Goal: Task Accomplishment & Management: Manage account settings

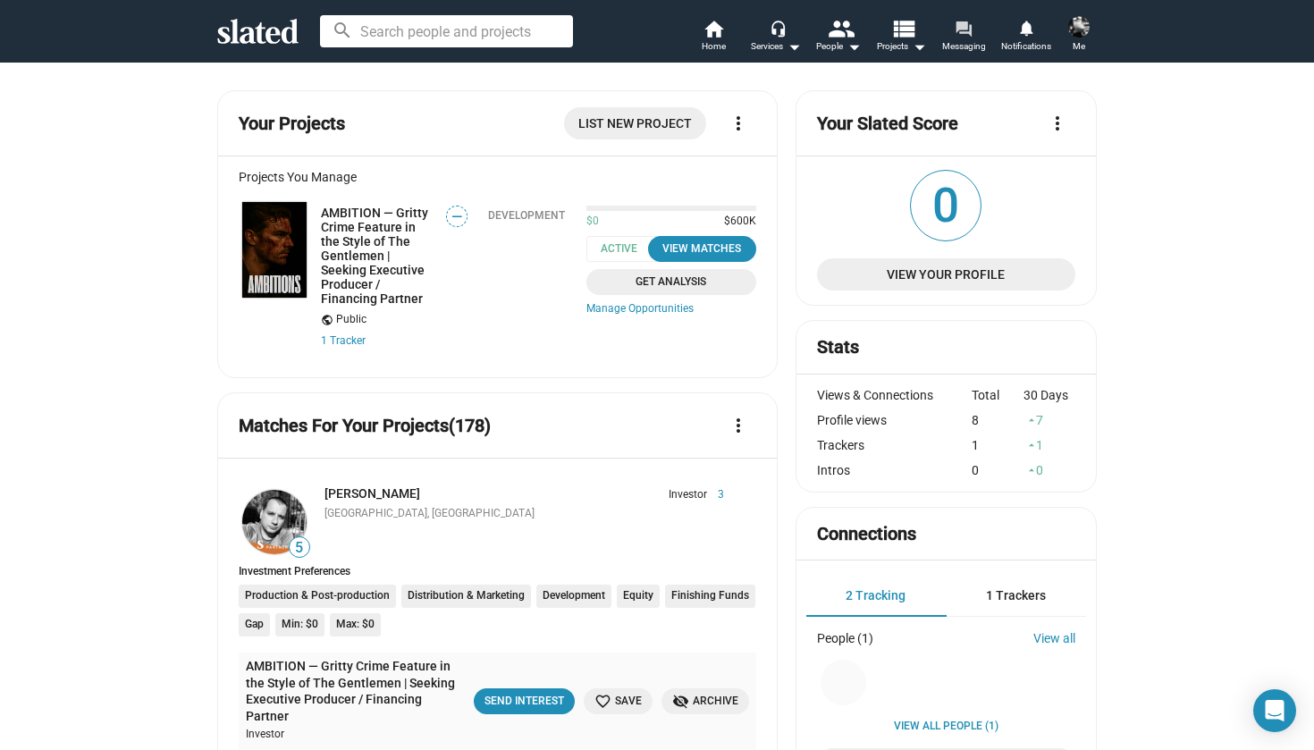
click at [945, 36] on span "Messaging" at bounding box center [964, 46] width 44 height 21
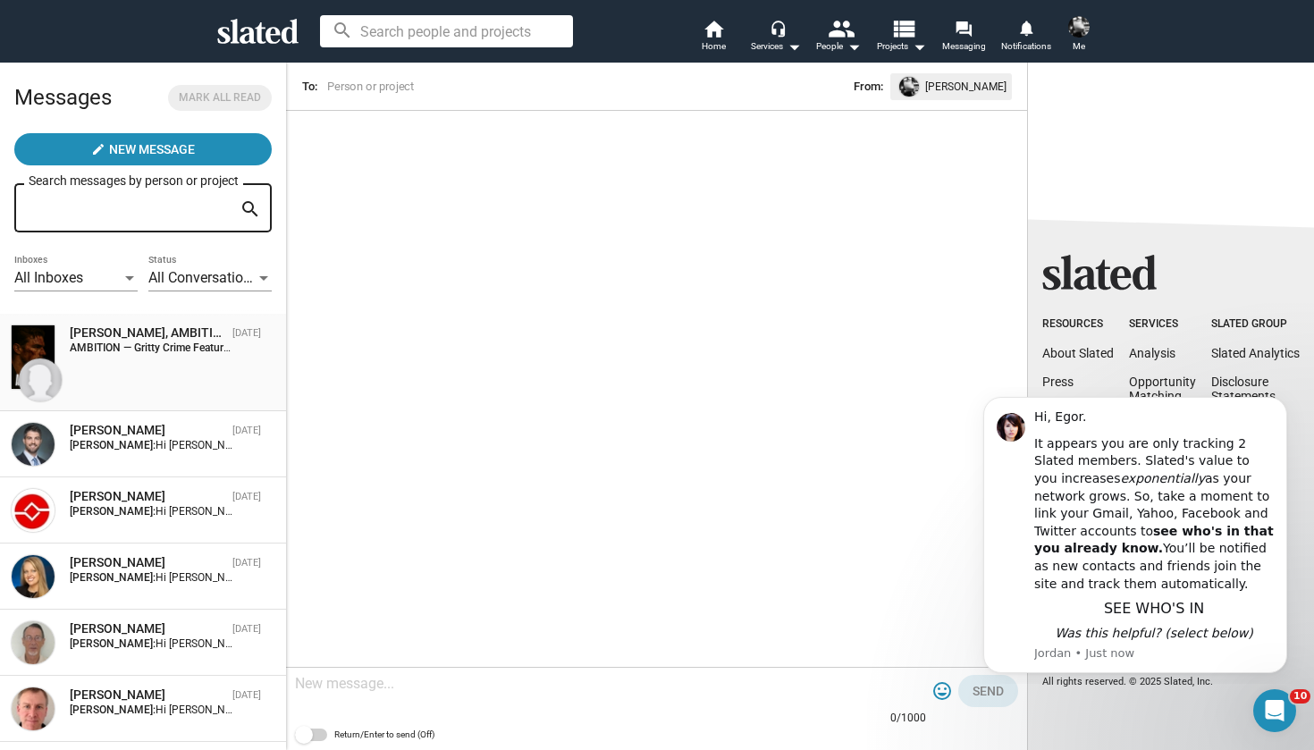
click at [172, 353] on strong "AMBITION — Gritty Crime Feature in the Style of The Gentlemen | Seeking Executi…" at bounding box center [339, 347] width 539 height 13
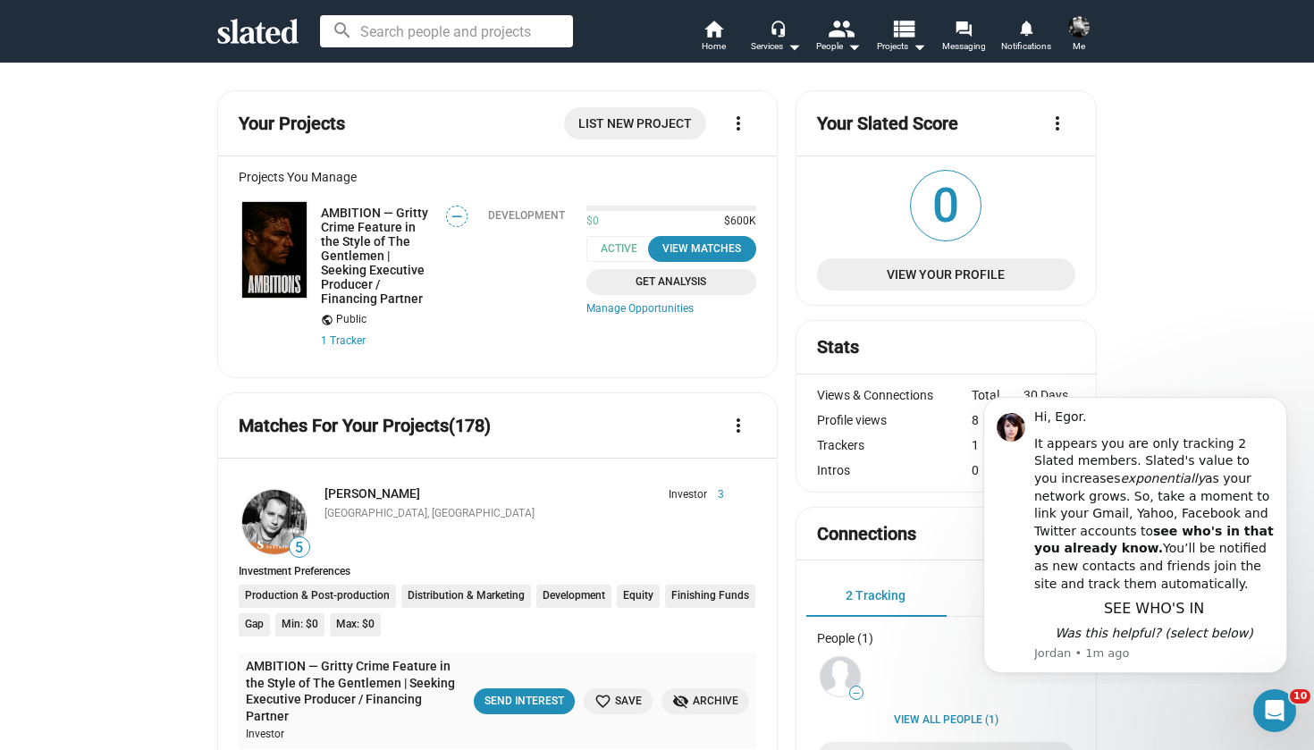
click at [1077, 34] on img at bounding box center [1078, 26] width 21 height 21
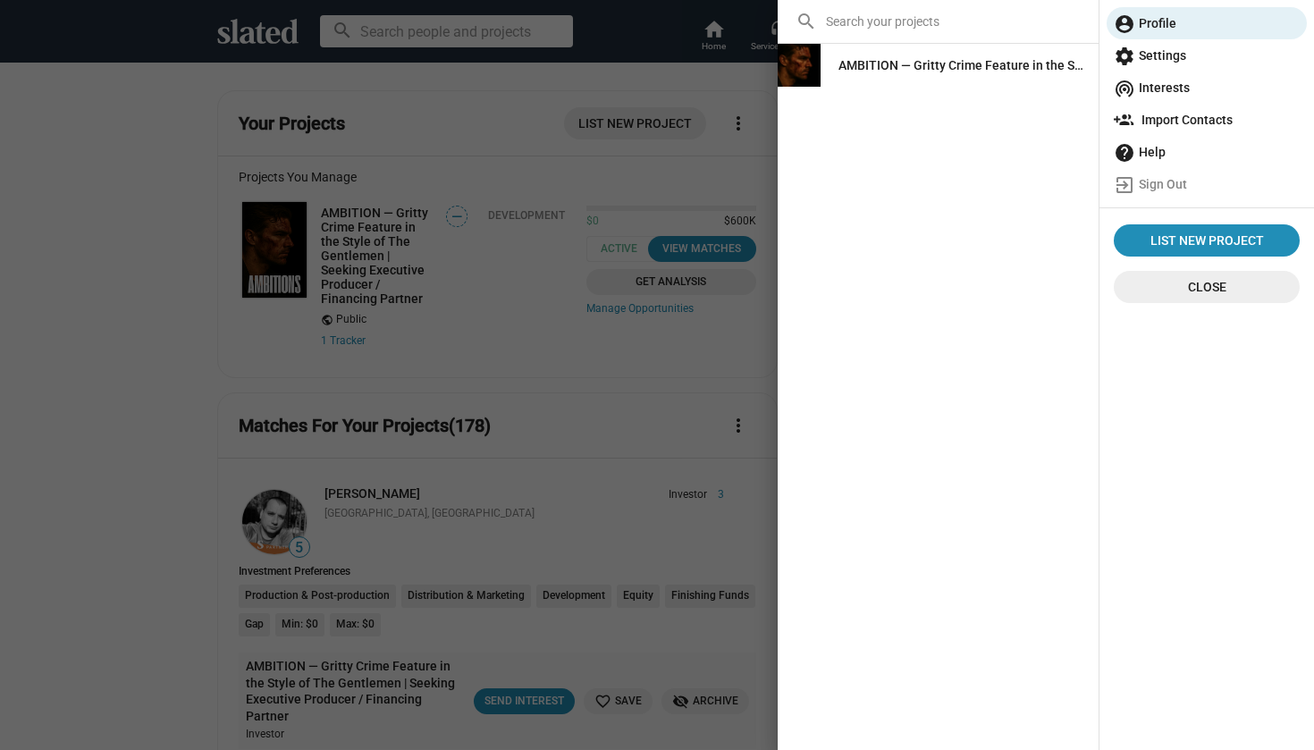
click at [1144, 55] on span "settings Settings" at bounding box center [1206, 55] width 186 height 32
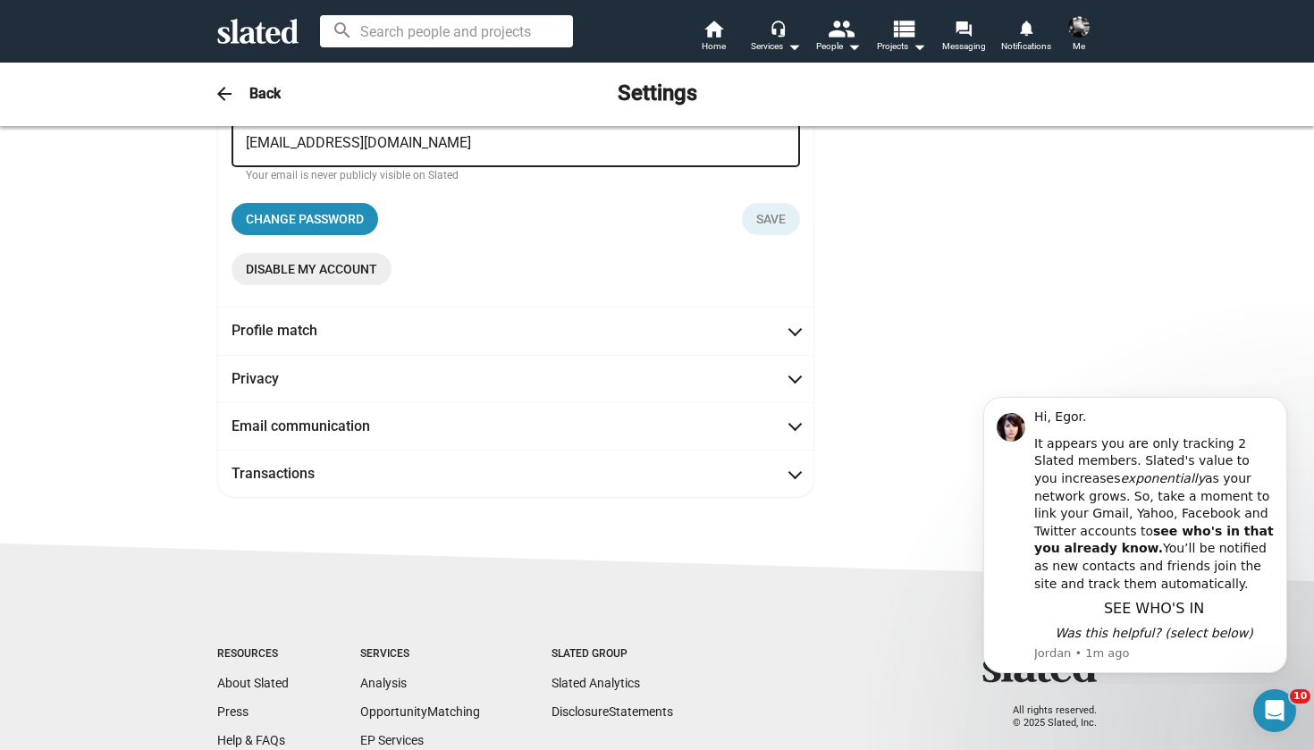
scroll to position [277, 0]
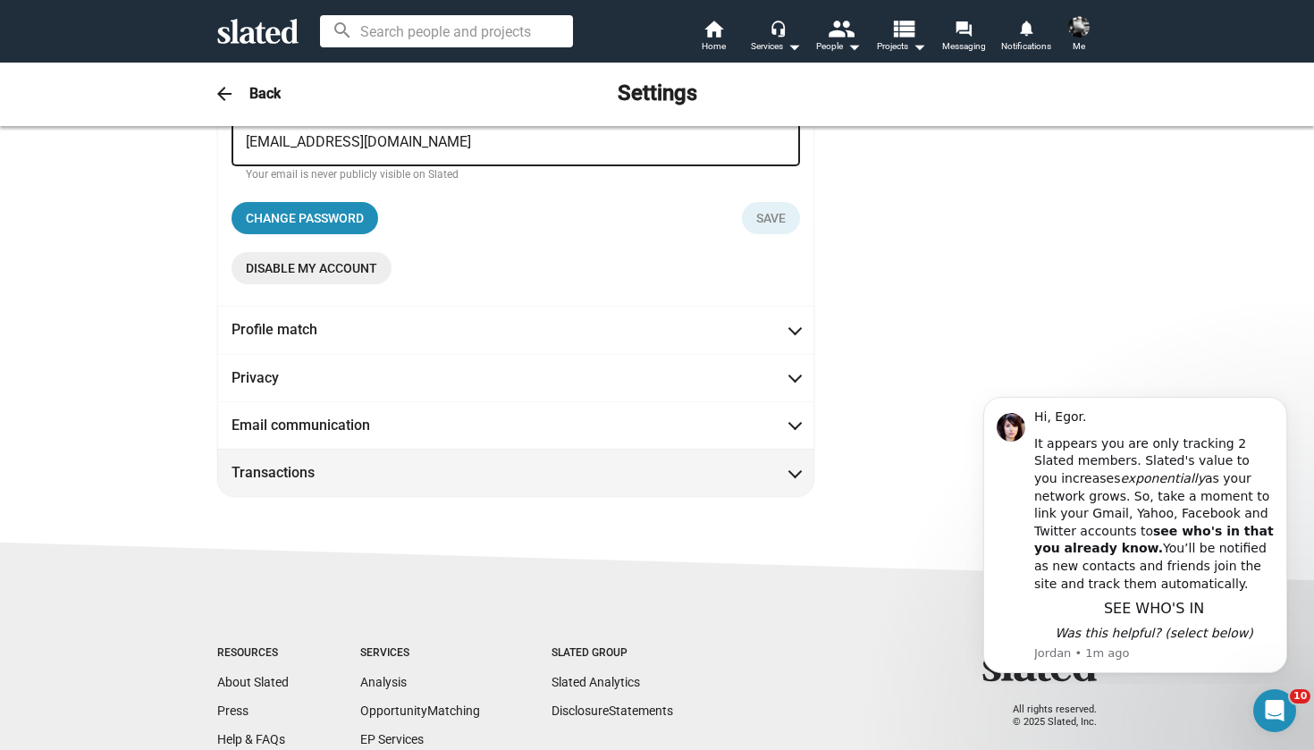
click at [322, 476] on mat-panel-title "Transactions" at bounding box center [311, 472] width 161 height 19
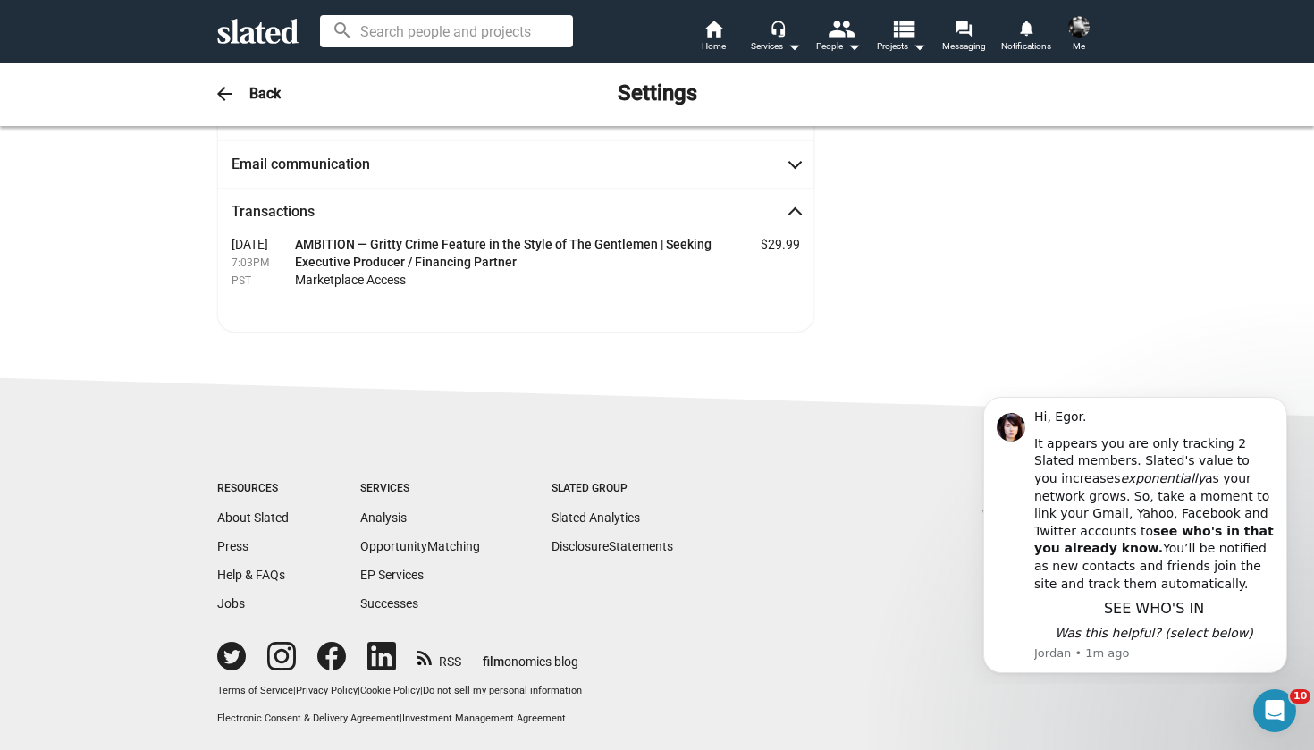
scroll to position [134, 0]
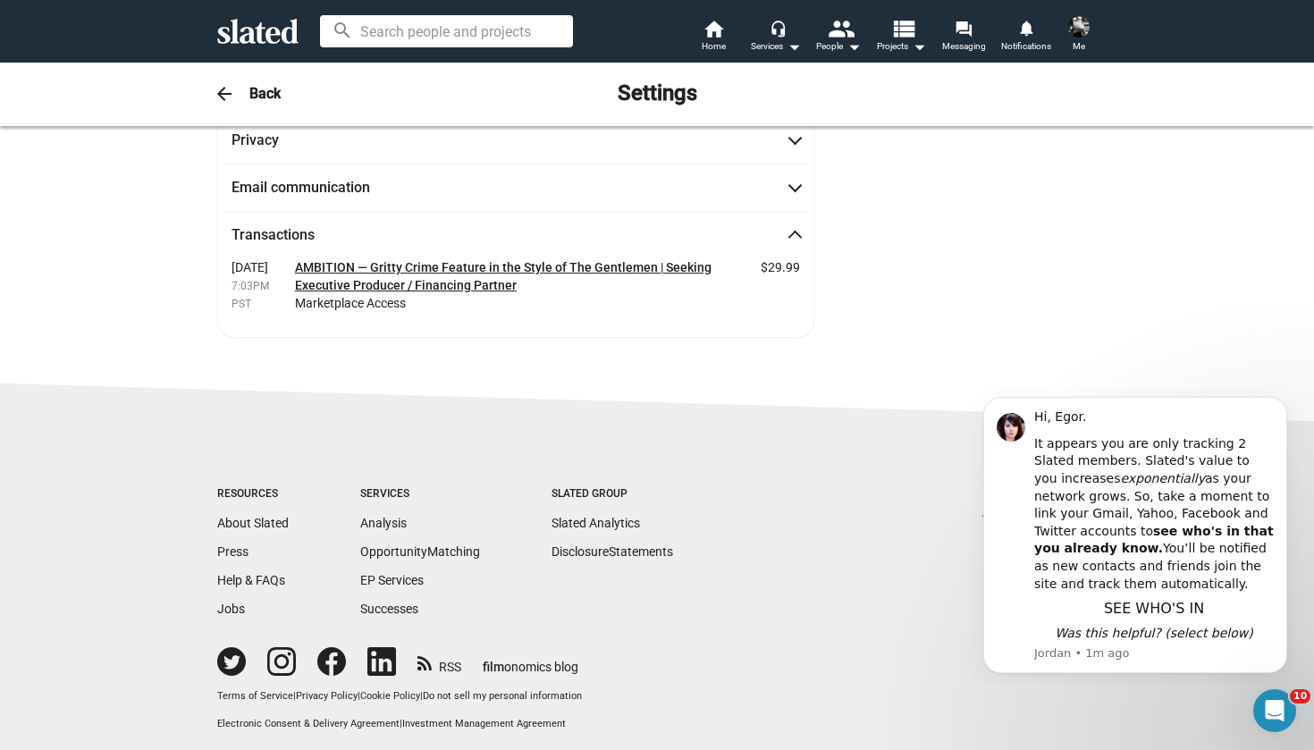
click at [371, 273] on link "AMBITION — Gritty Crime Feature in the Style of The Gentlemen | Seeking Executi…" at bounding box center [503, 276] width 416 height 32
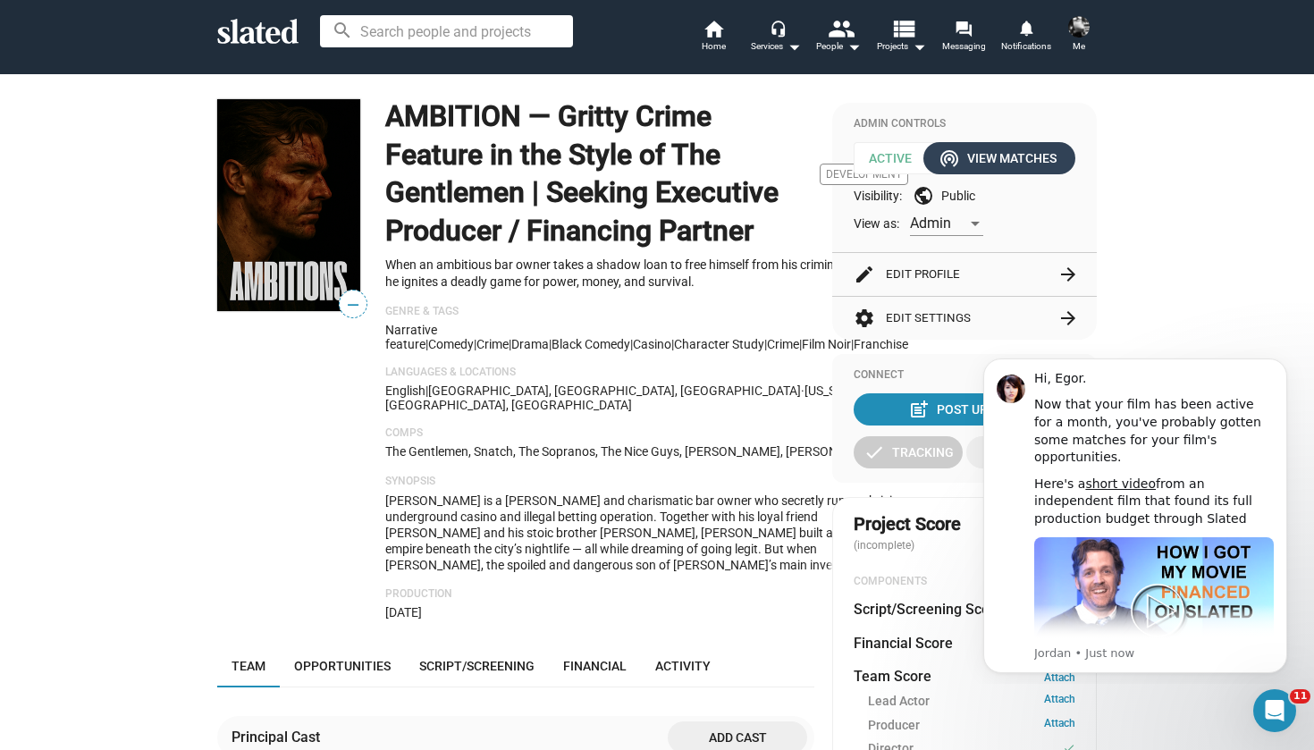
click at [984, 164] on div "wifi_tethering View Matches" at bounding box center [999, 158] width 114 height 32
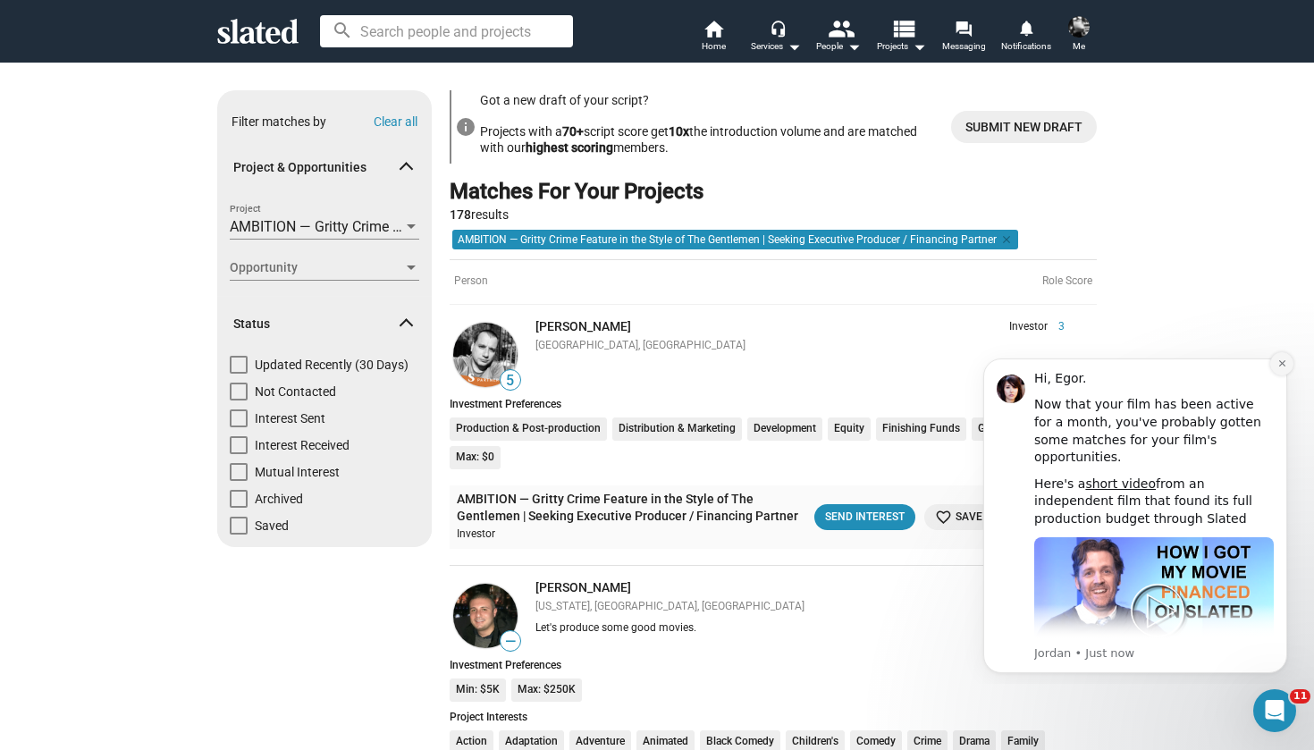
click at [1277, 367] on icon "Dismiss notification" at bounding box center [1282, 363] width 10 height 10
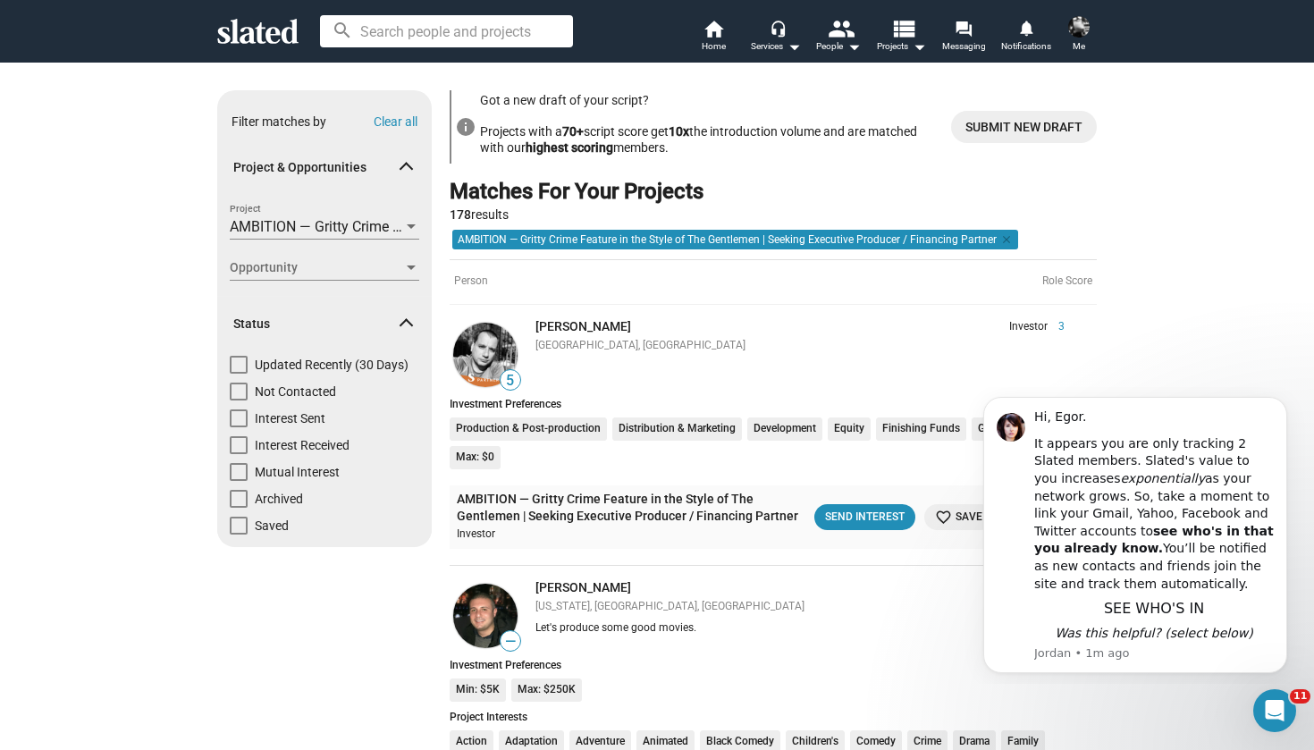
click at [1075, 19] on img at bounding box center [1078, 26] width 21 height 21
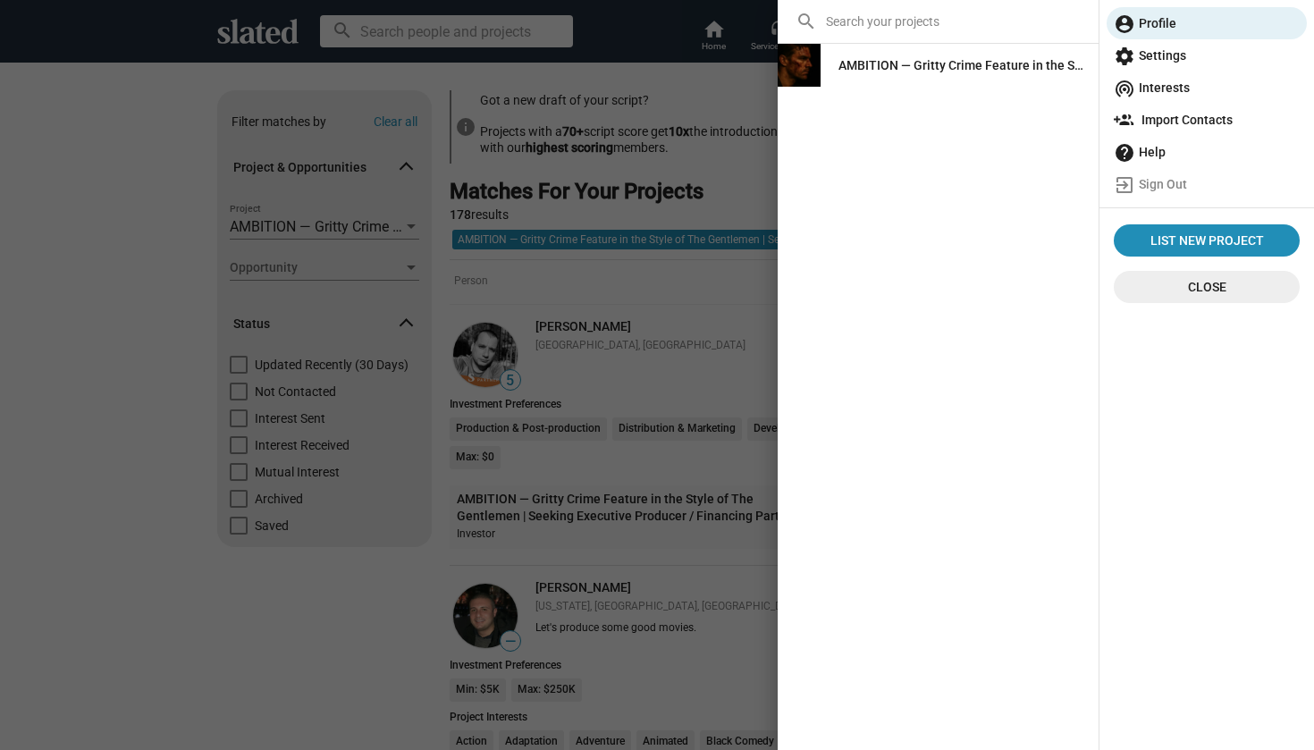
click at [1135, 51] on span "settings Settings" at bounding box center [1206, 55] width 186 height 32
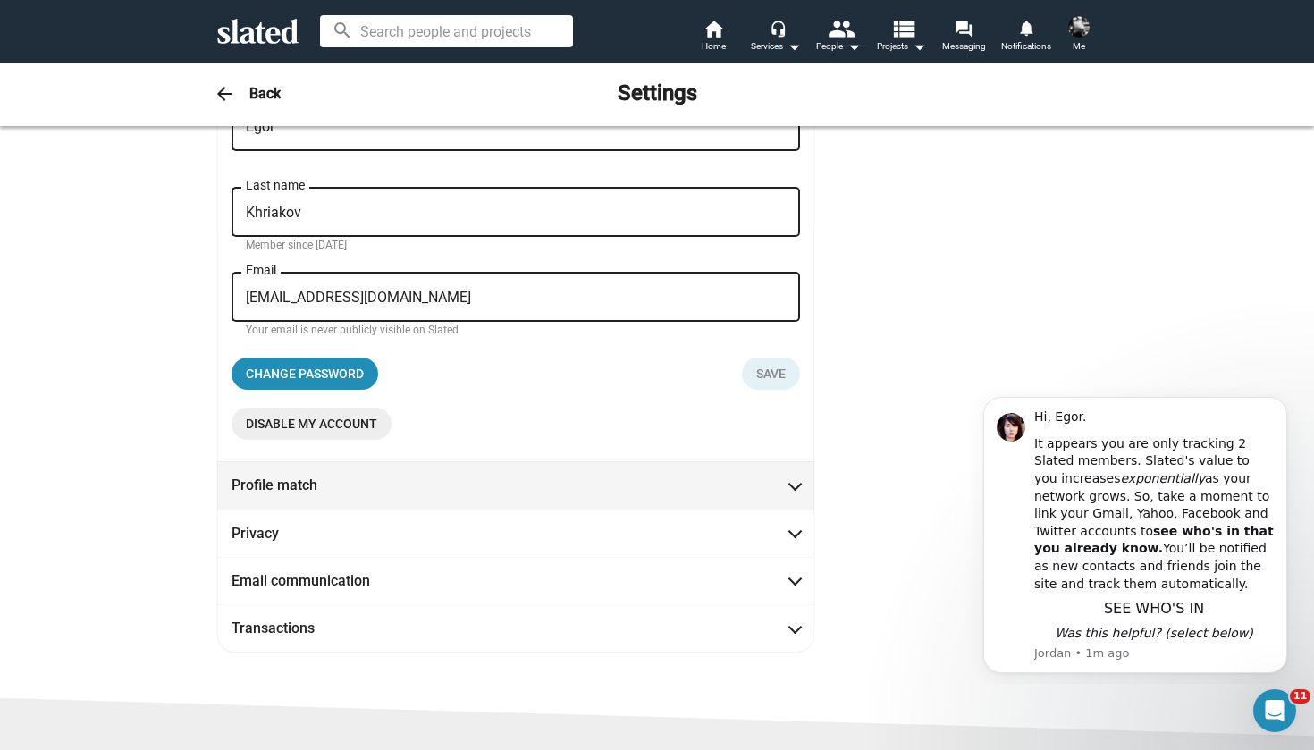
scroll to position [86, 0]
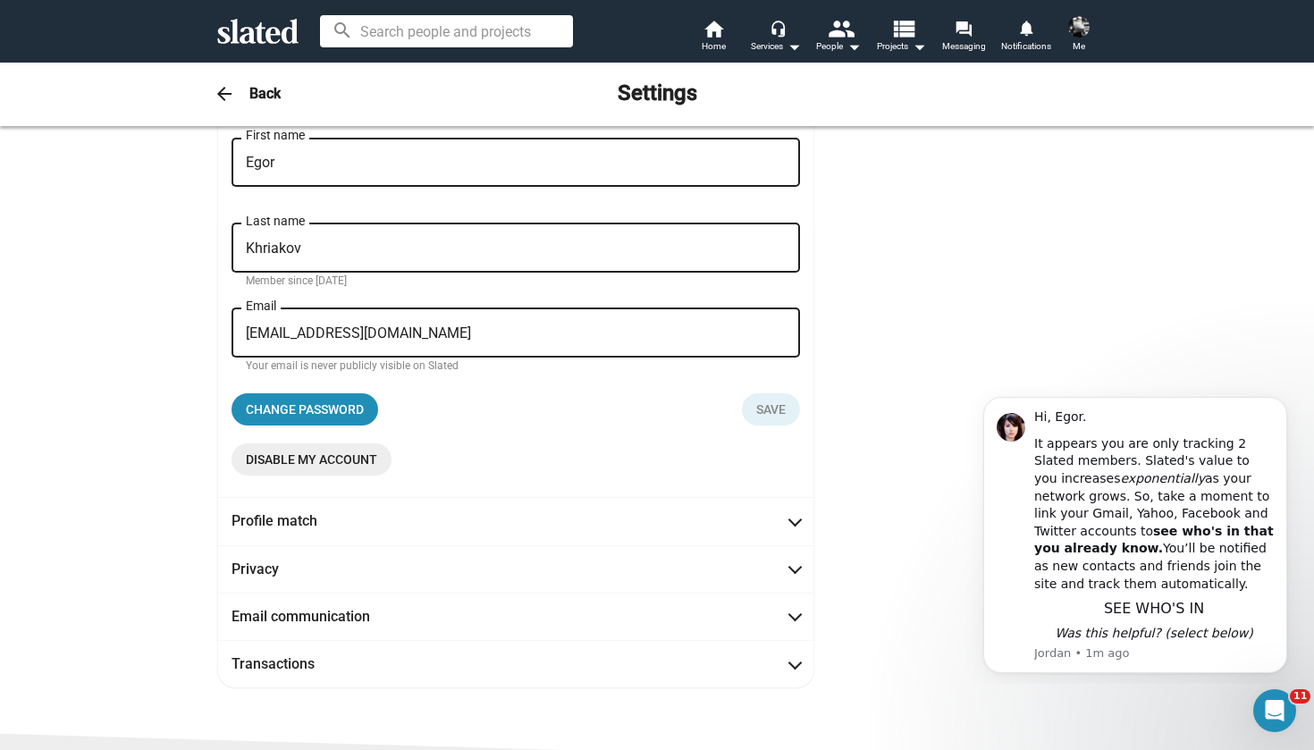
click at [1079, 26] on img at bounding box center [1078, 26] width 21 height 21
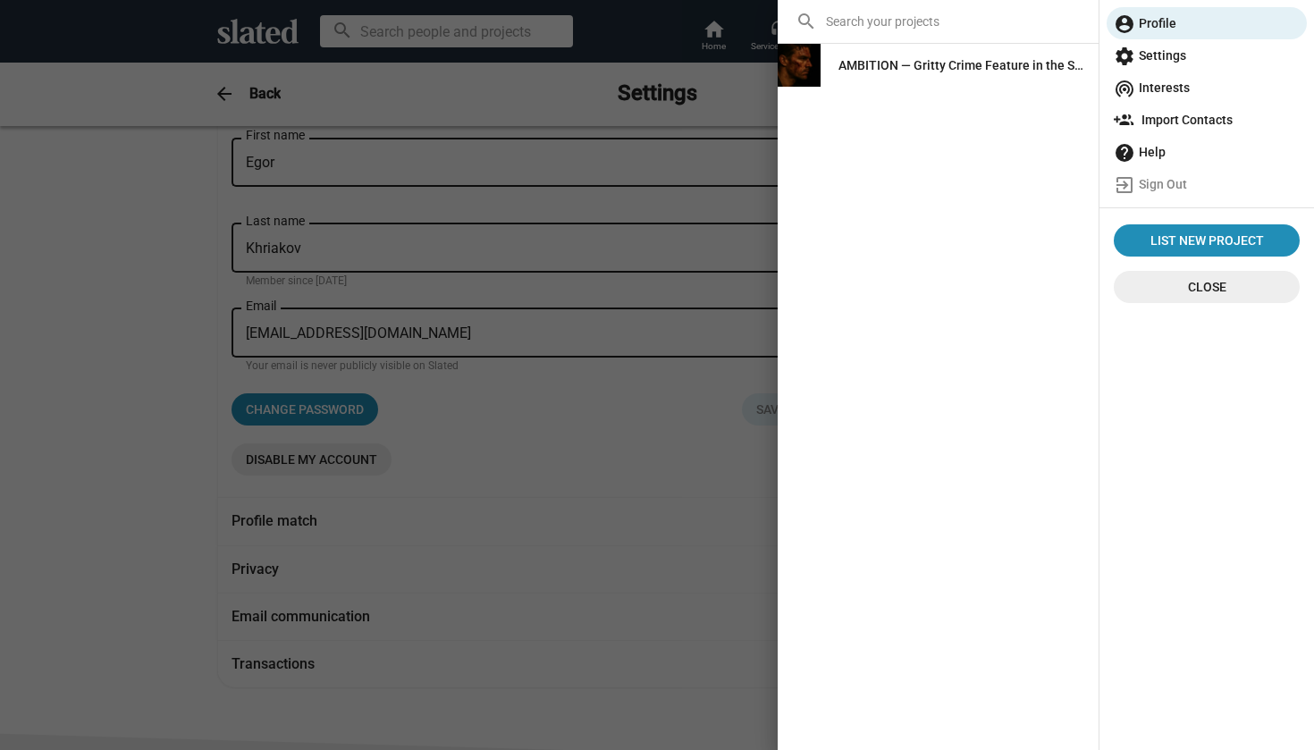
click at [659, 181] on div at bounding box center [657, 375] width 1314 height 750
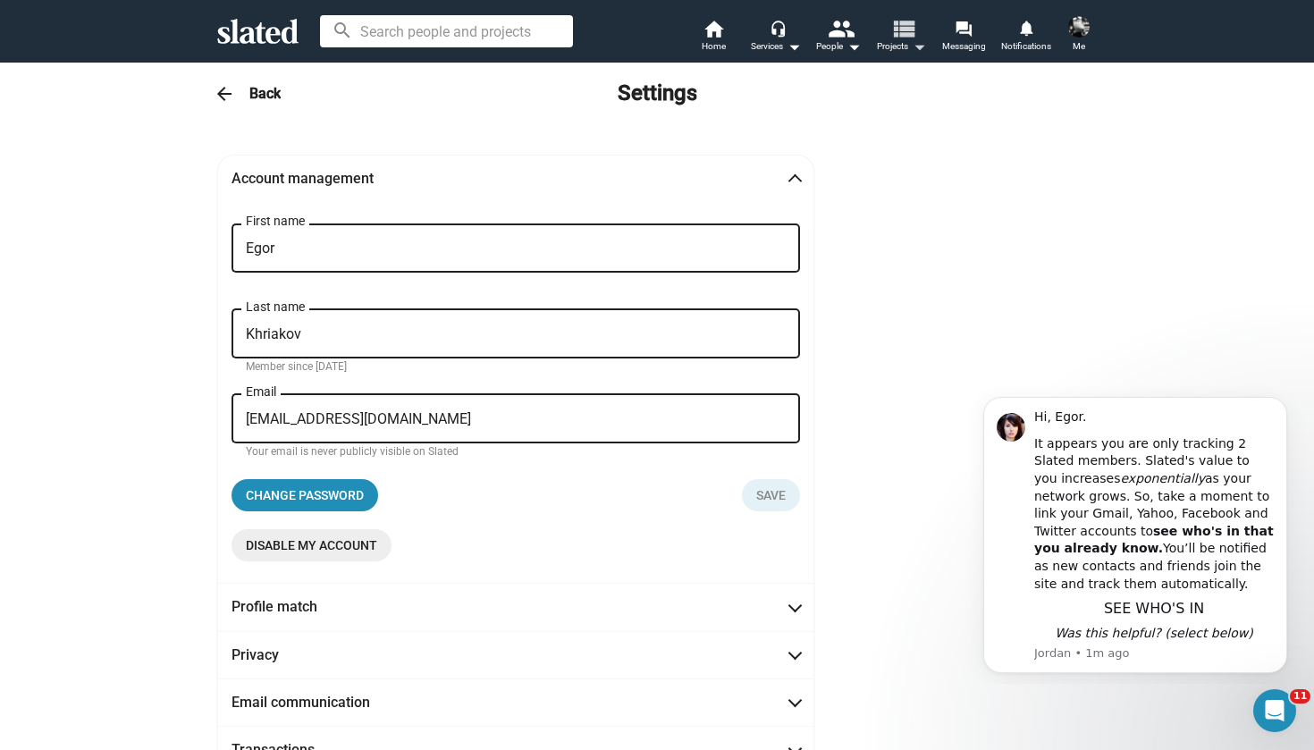
scroll to position [0, 0]
click at [708, 38] on span "Home" at bounding box center [713, 46] width 24 height 21
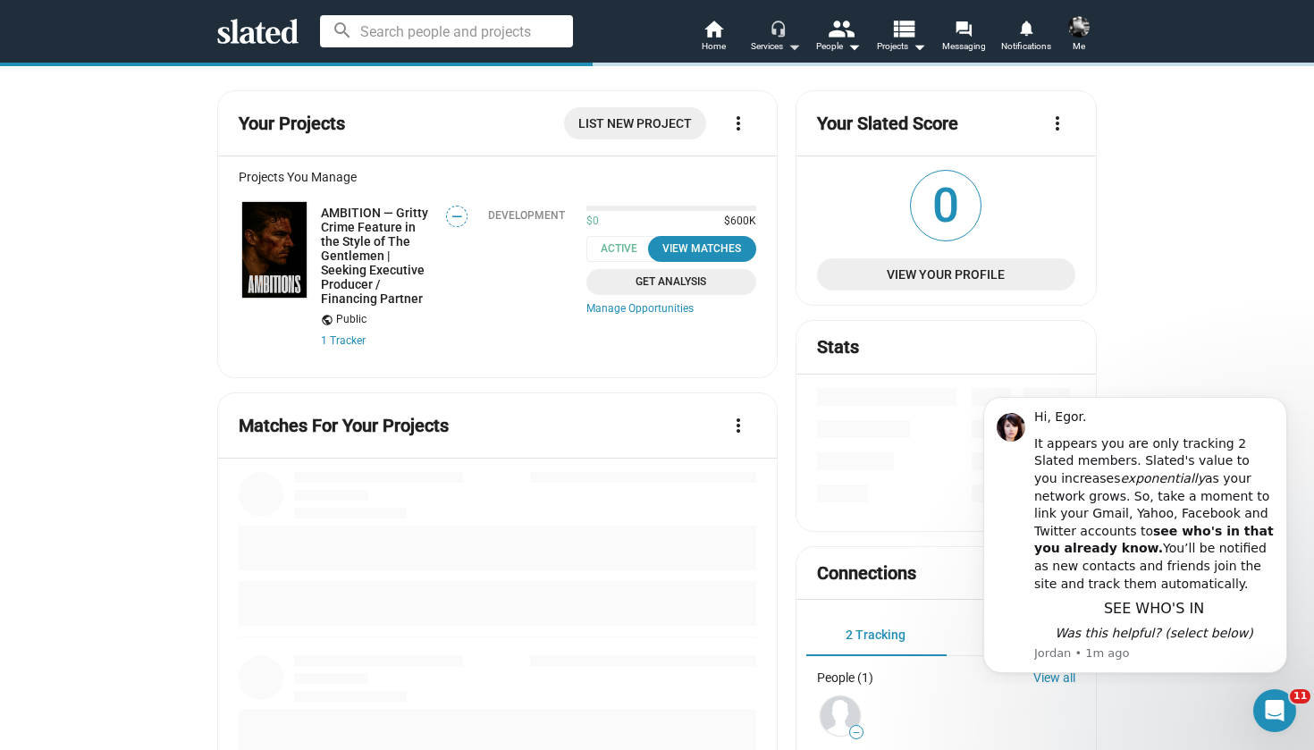
click at [768, 38] on div "Services arrow_drop_down" at bounding box center [776, 46] width 50 height 21
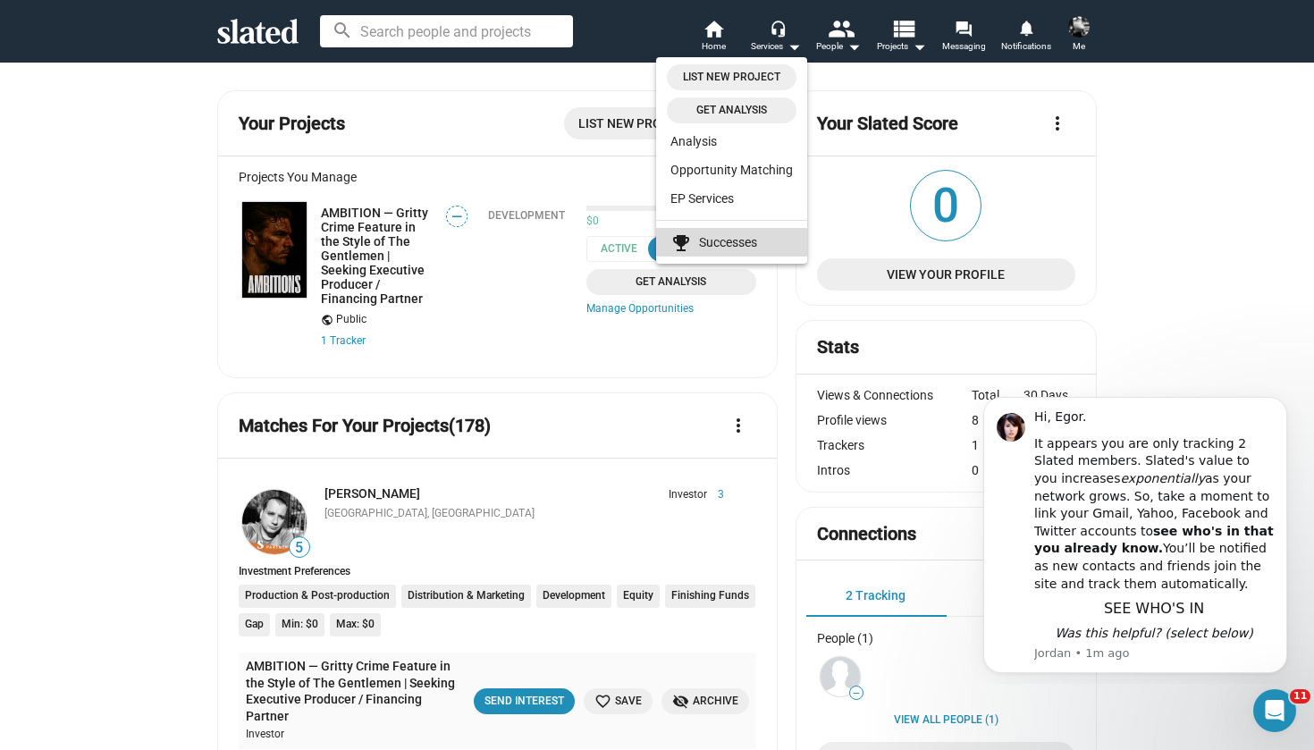
click at [733, 242] on link "emoji_events Successes" at bounding box center [731, 242] width 151 height 29
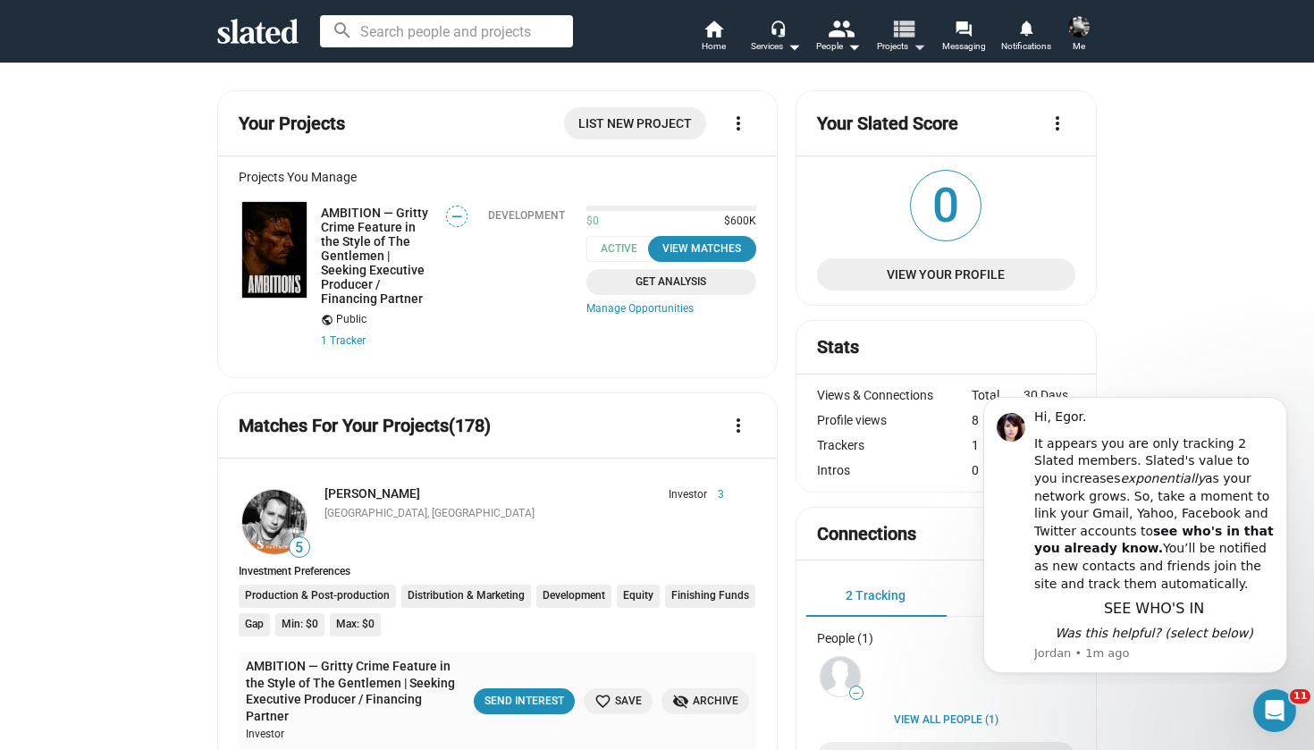
click at [920, 36] on mat-icon "arrow_drop_down" at bounding box center [918, 46] width 21 height 21
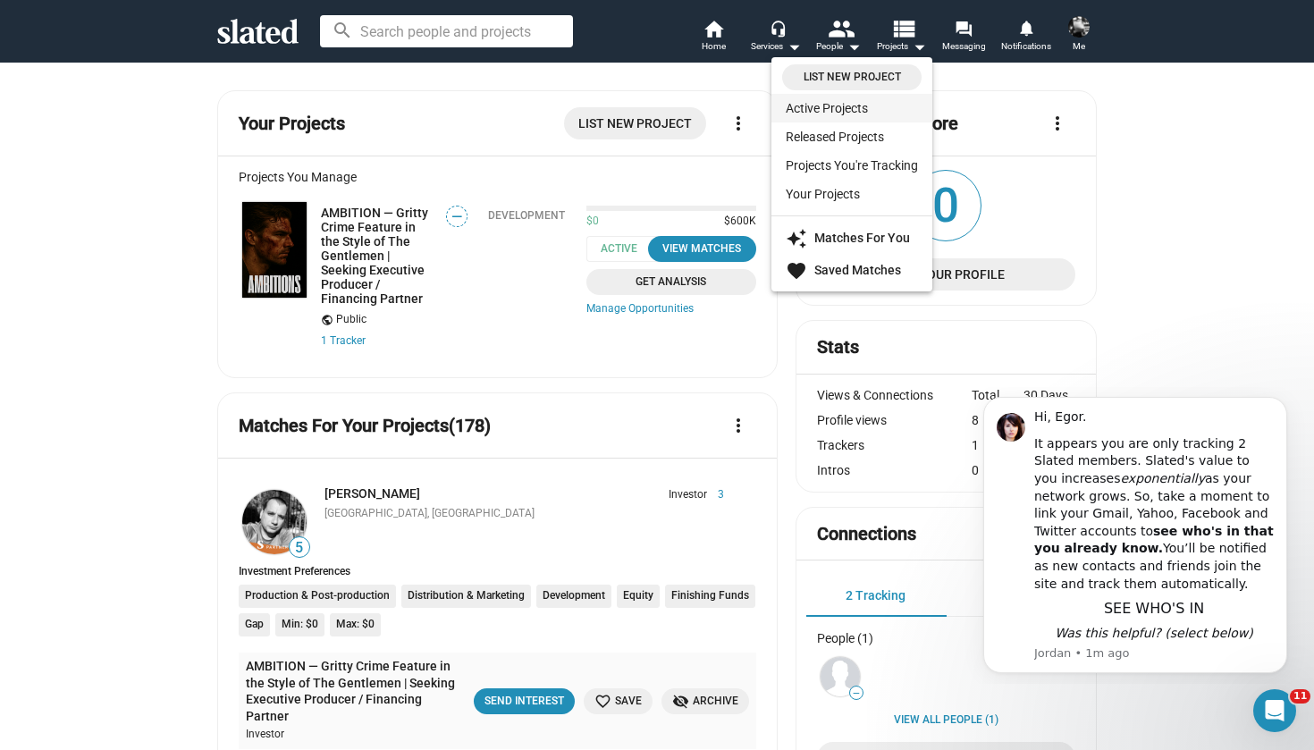
click at [839, 107] on link "Active Projects" at bounding box center [851, 108] width 161 height 29
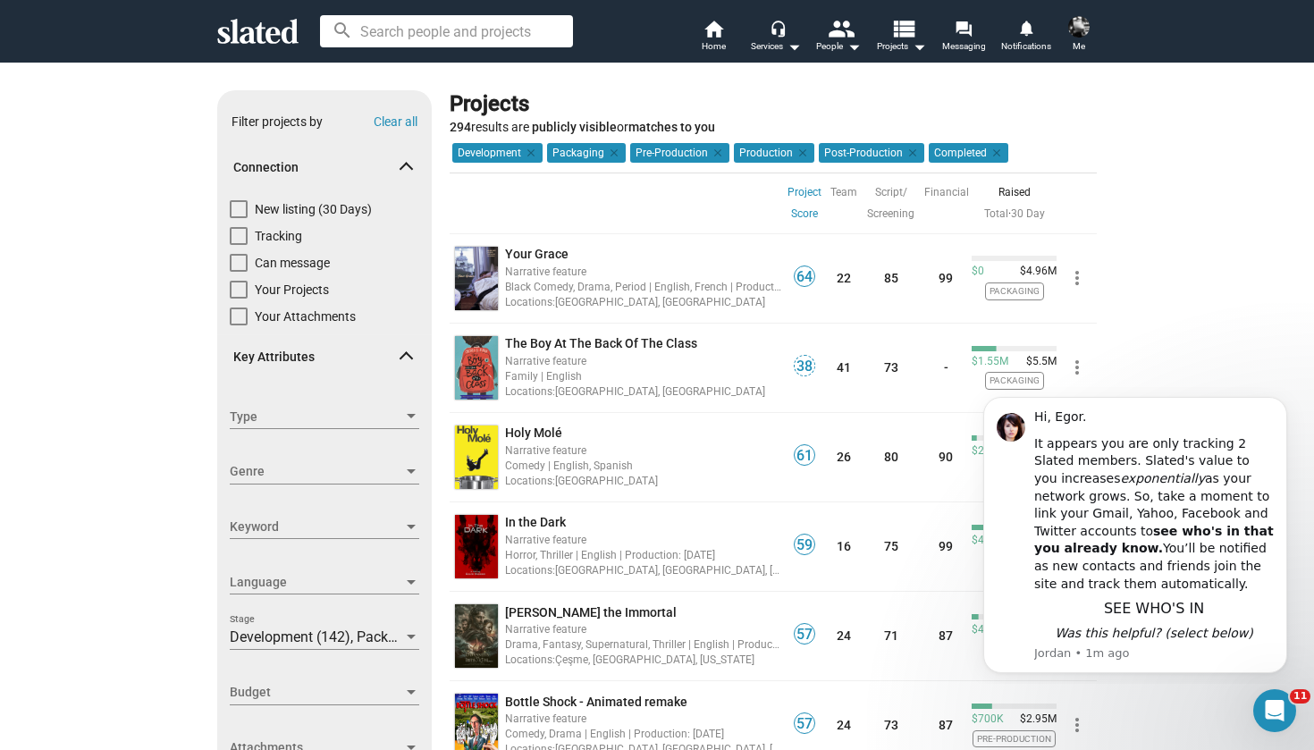
click at [1082, 21] on img at bounding box center [1078, 26] width 21 height 21
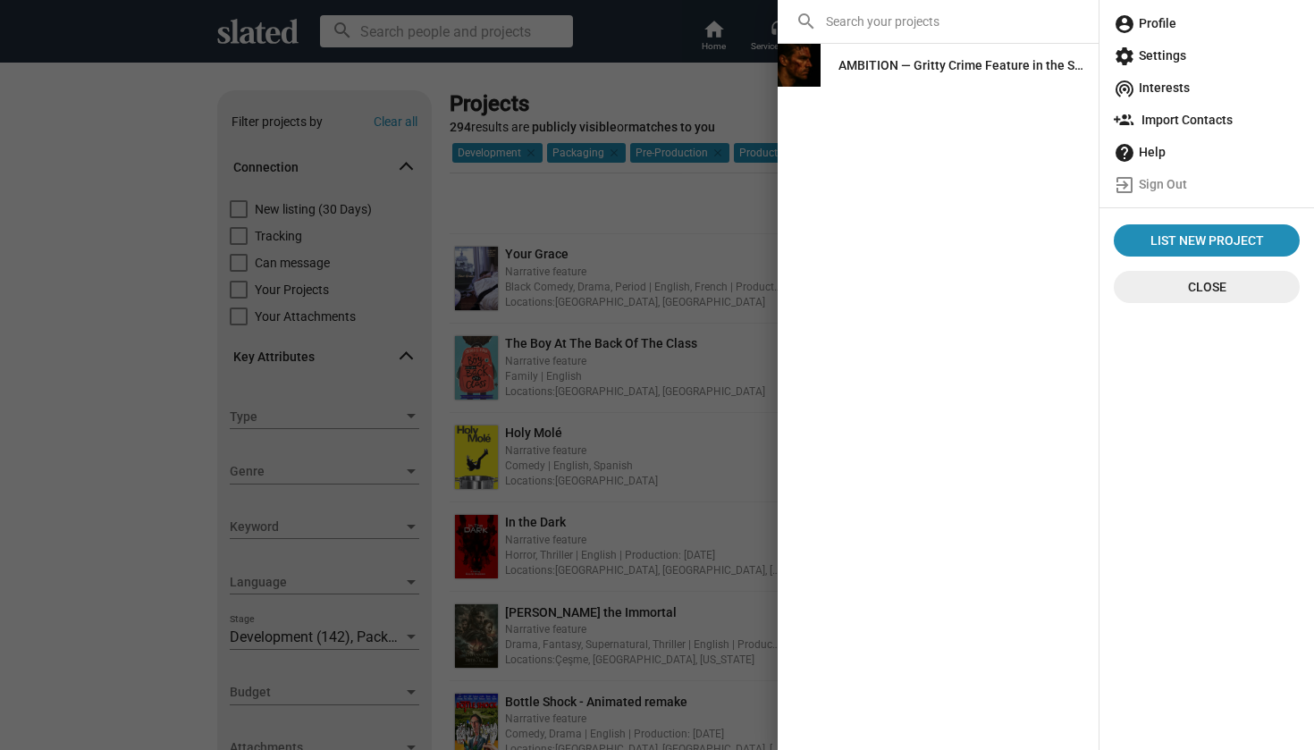
click at [1138, 37] on span "account_circle Profile" at bounding box center [1206, 23] width 186 height 32
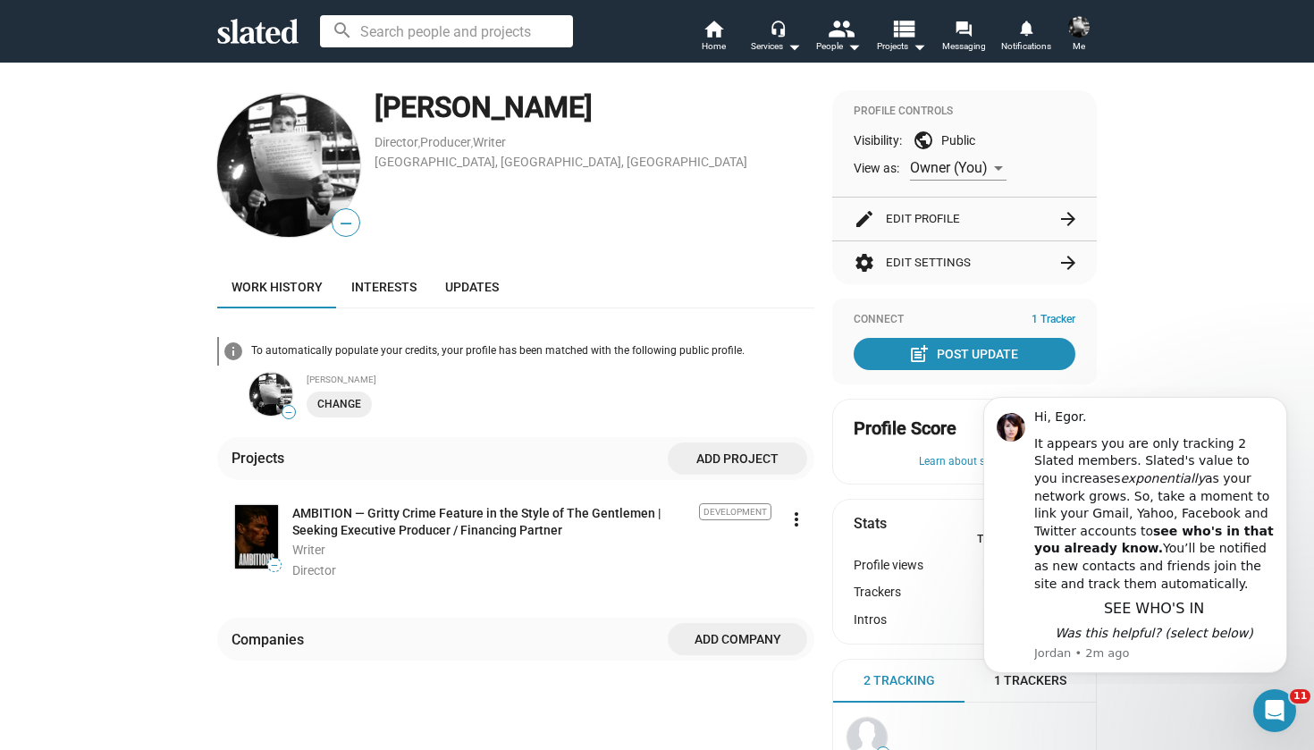
click at [1080, 19] on img at bounding box center [1078, 26] width 21 height 21
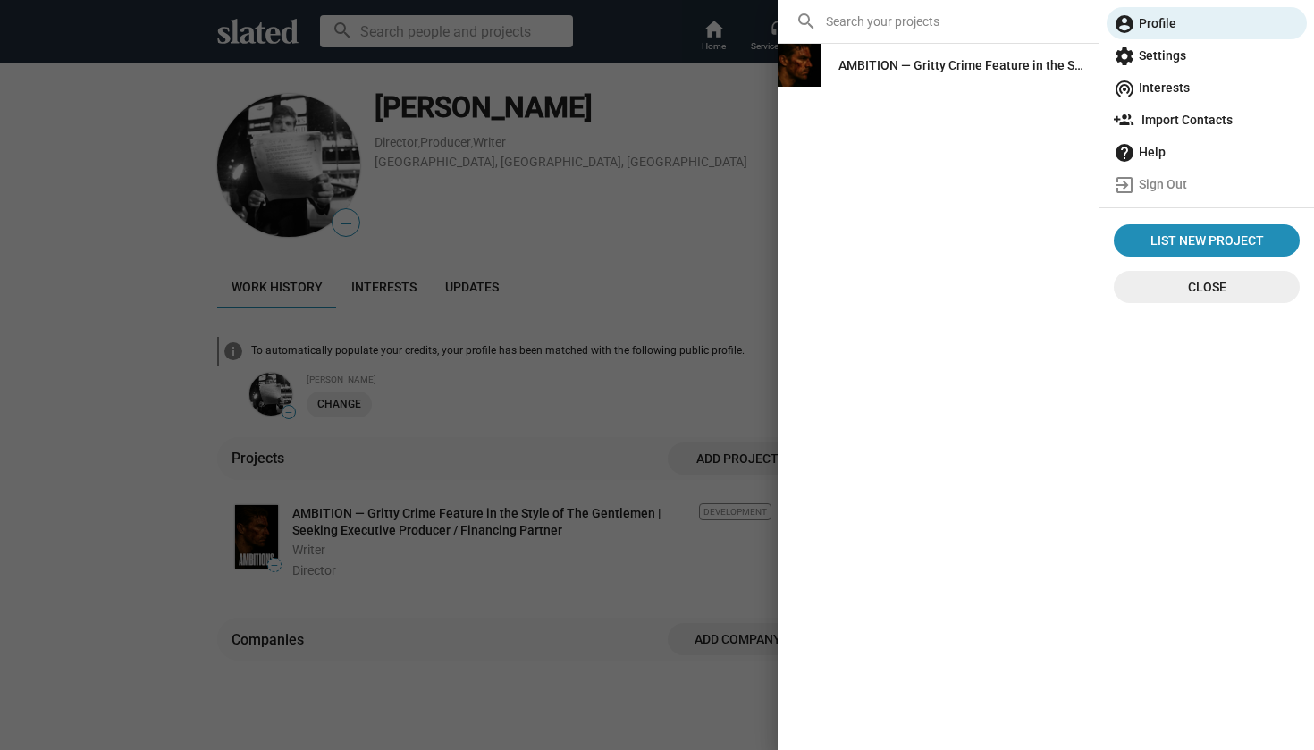
click at [1143, 94] on span "wifi_tethering Interests" at bounding box center [1206, 87] width 186 height 32
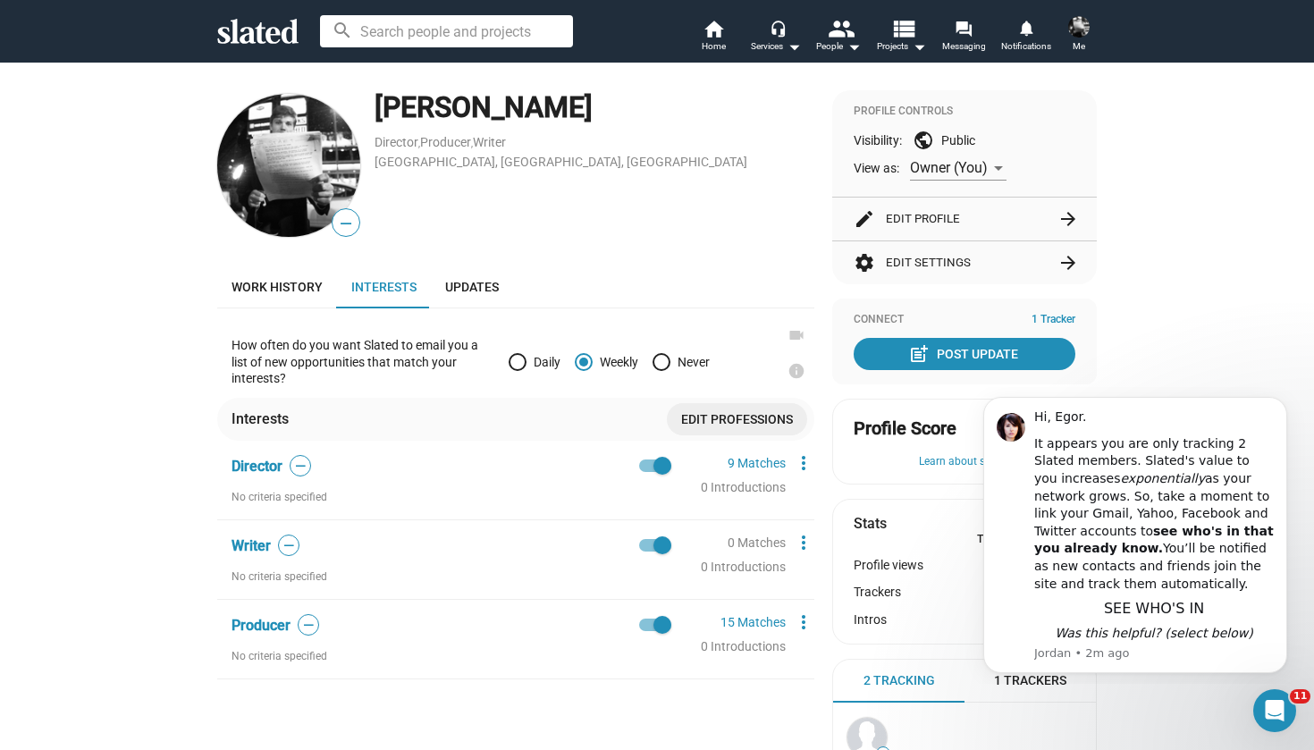
click at [920, 210] on button "edit Edit Profile arrow_forward" at bounding box center [964, 218] width 222 height 43
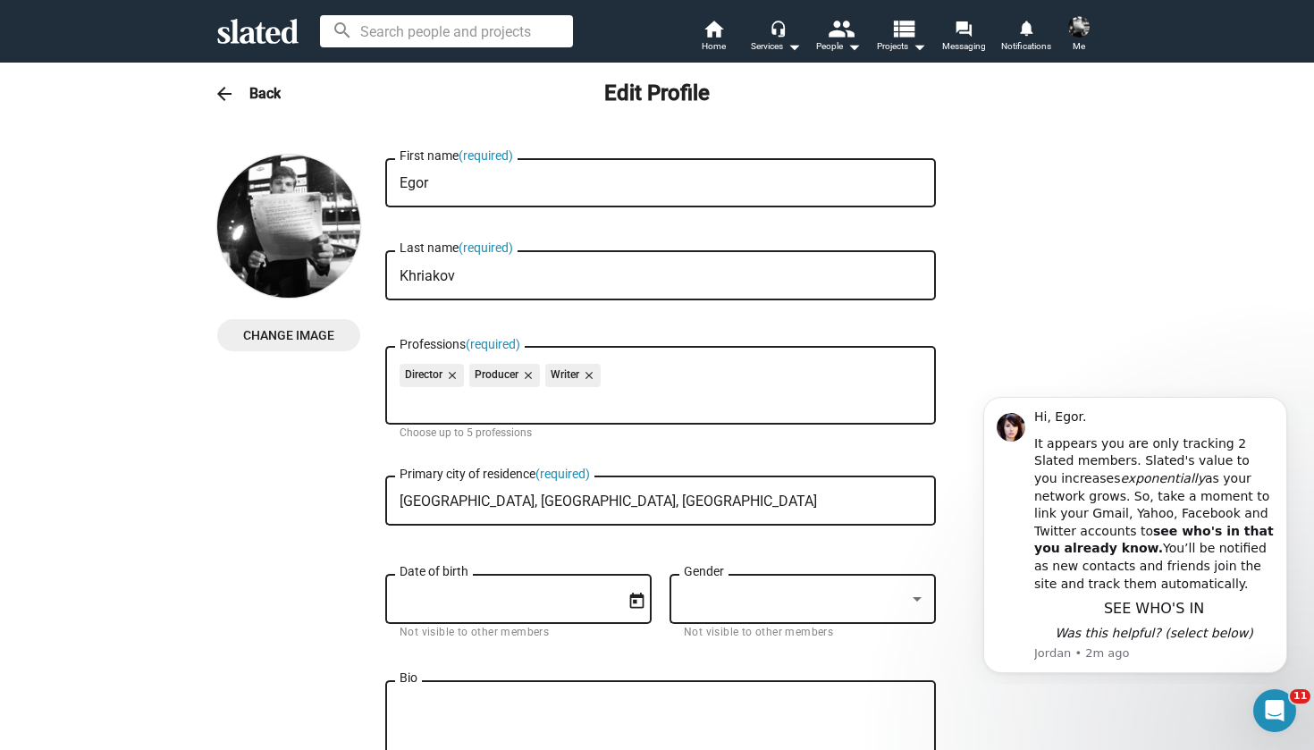
click at [1075, 38] on span "Me" at bounding box center [1078, 46] width 13 height 21
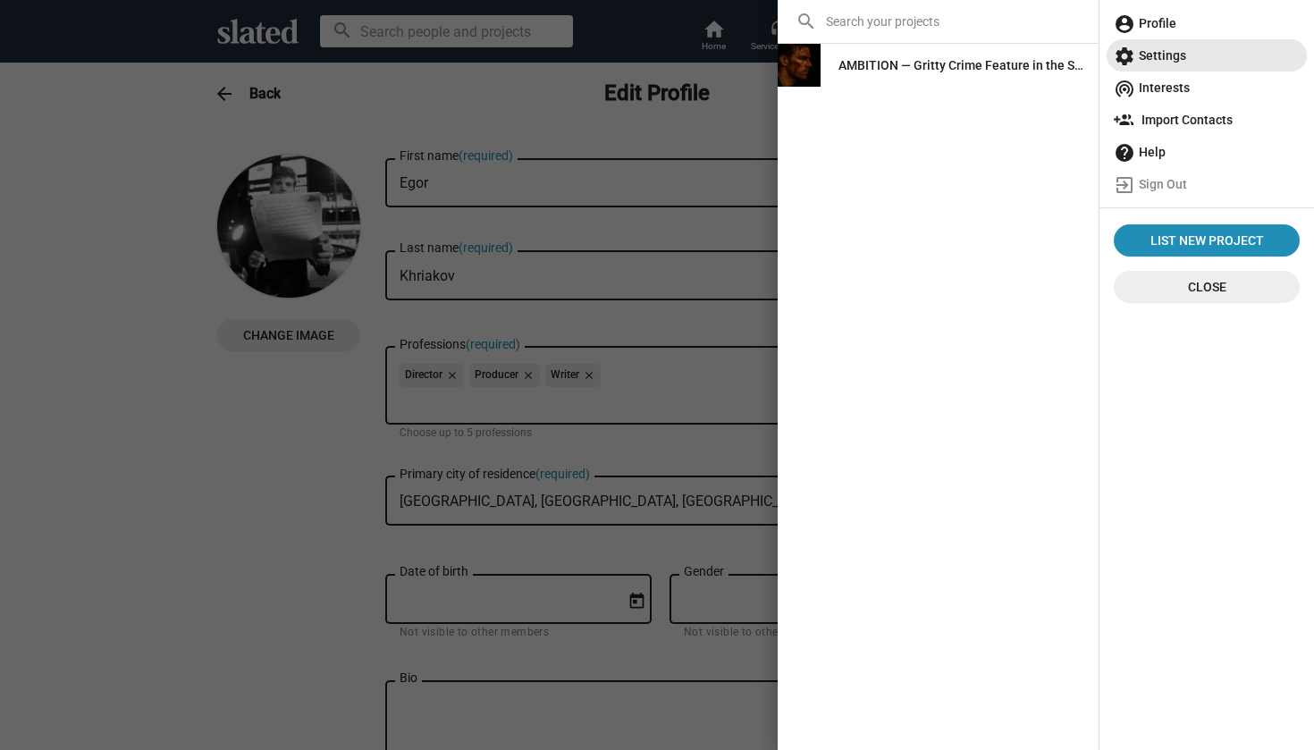
click at [1139, 60] on span "settings Settings" at bounding box center [1206, 55] width 186 height 32
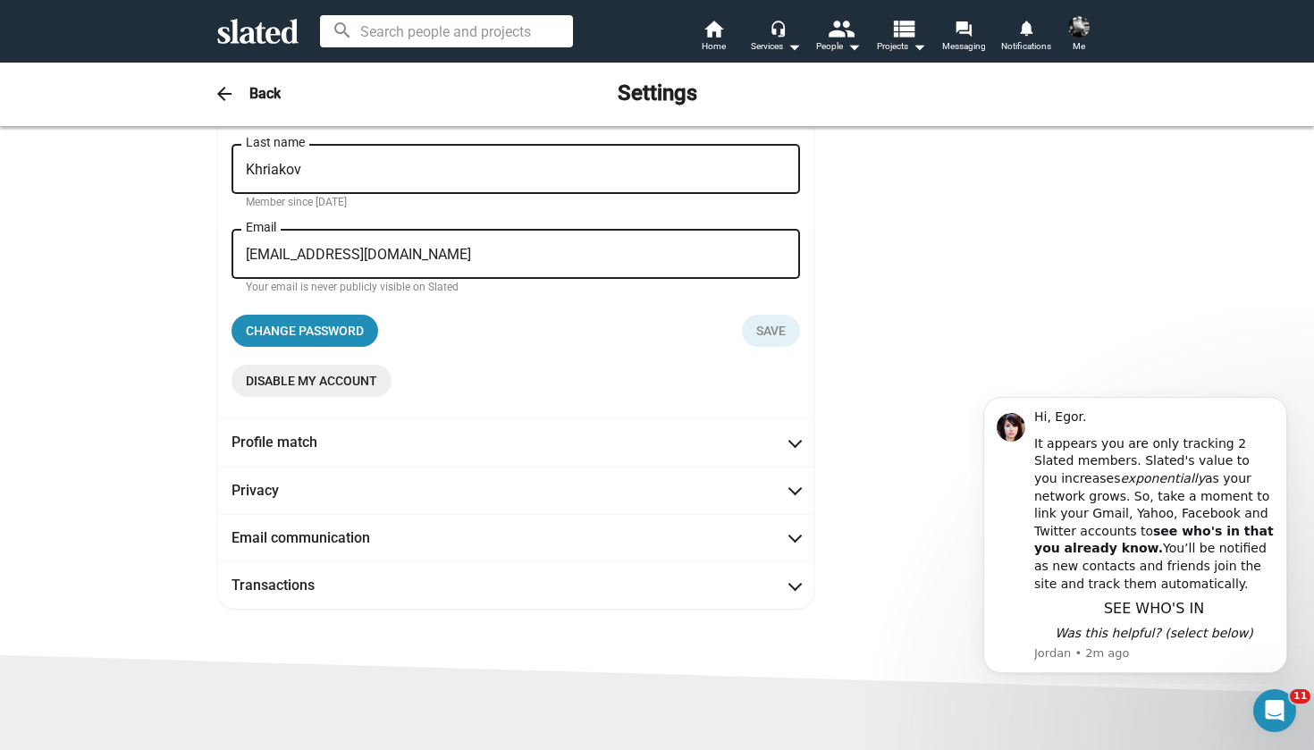
scroll to position [230, 0]
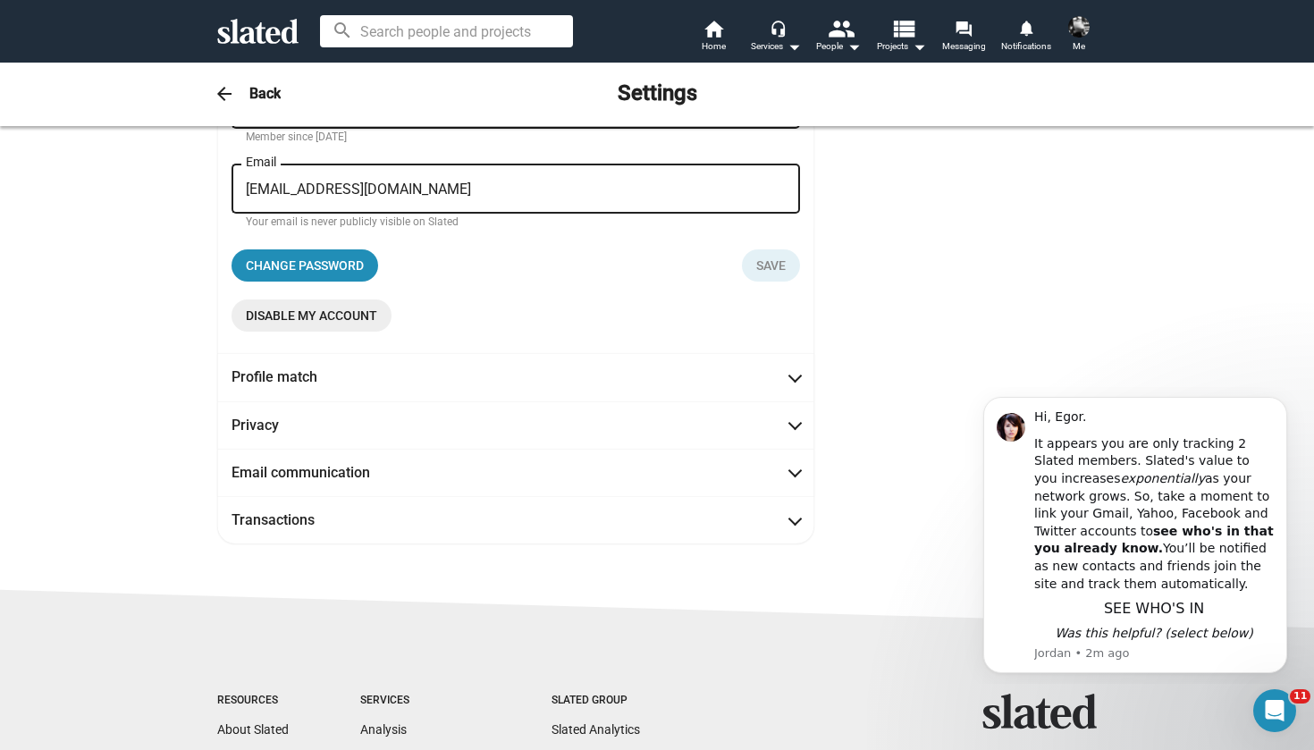
click at [366, 319] on span "Disable my account" at bounding box center [311, 315] width 131 height 32
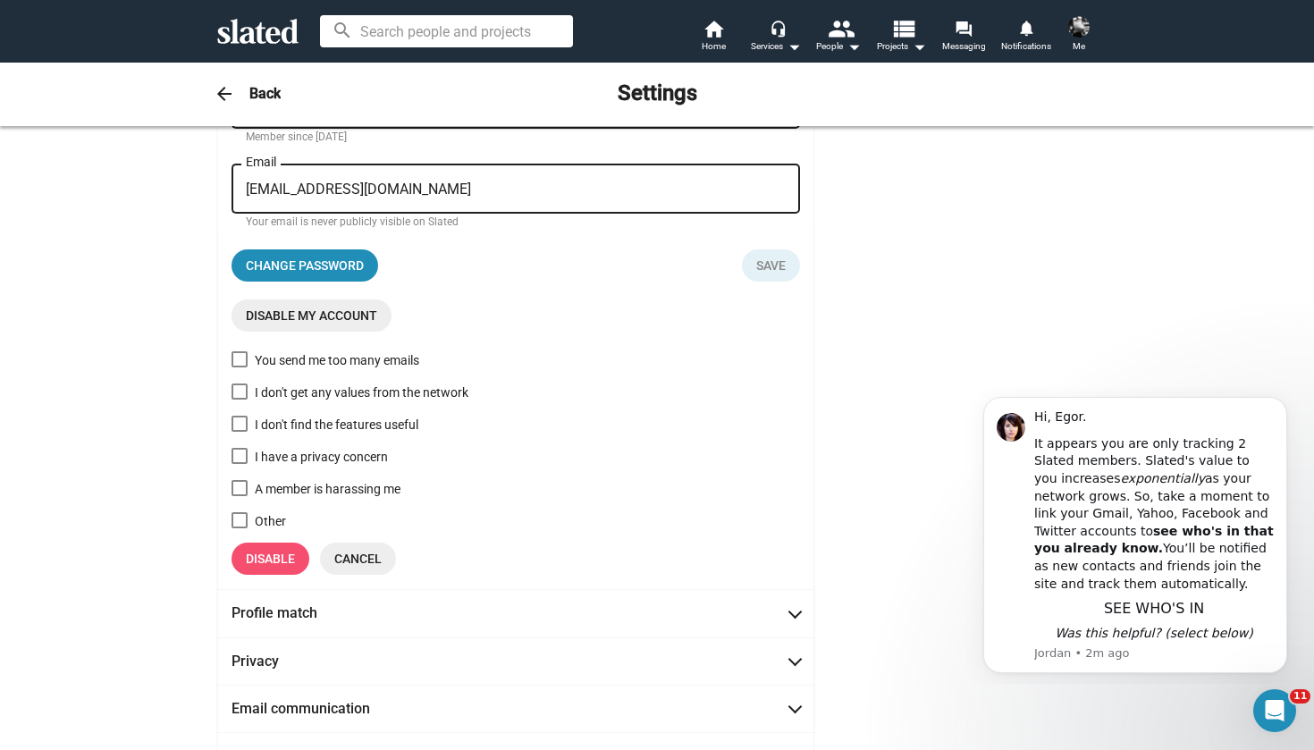
click at [239, 516] on span at bounding box center [239, 520] width 16 height 16
click at [239, 528] on input "Other" at bounding box center [239, 528] width 1 height 1
checkbox input "true"
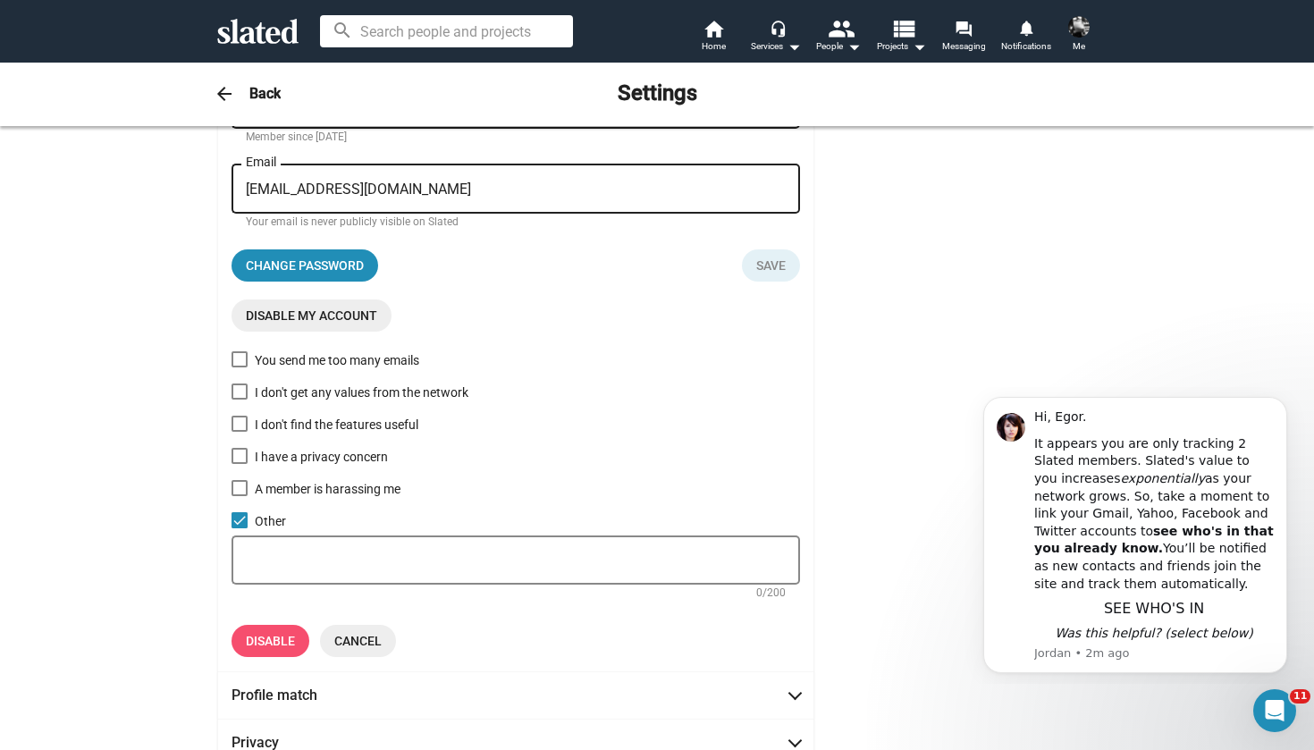
click at [249, 643] on span "Disable" at bounding box center [270, 641] width 49 height 32
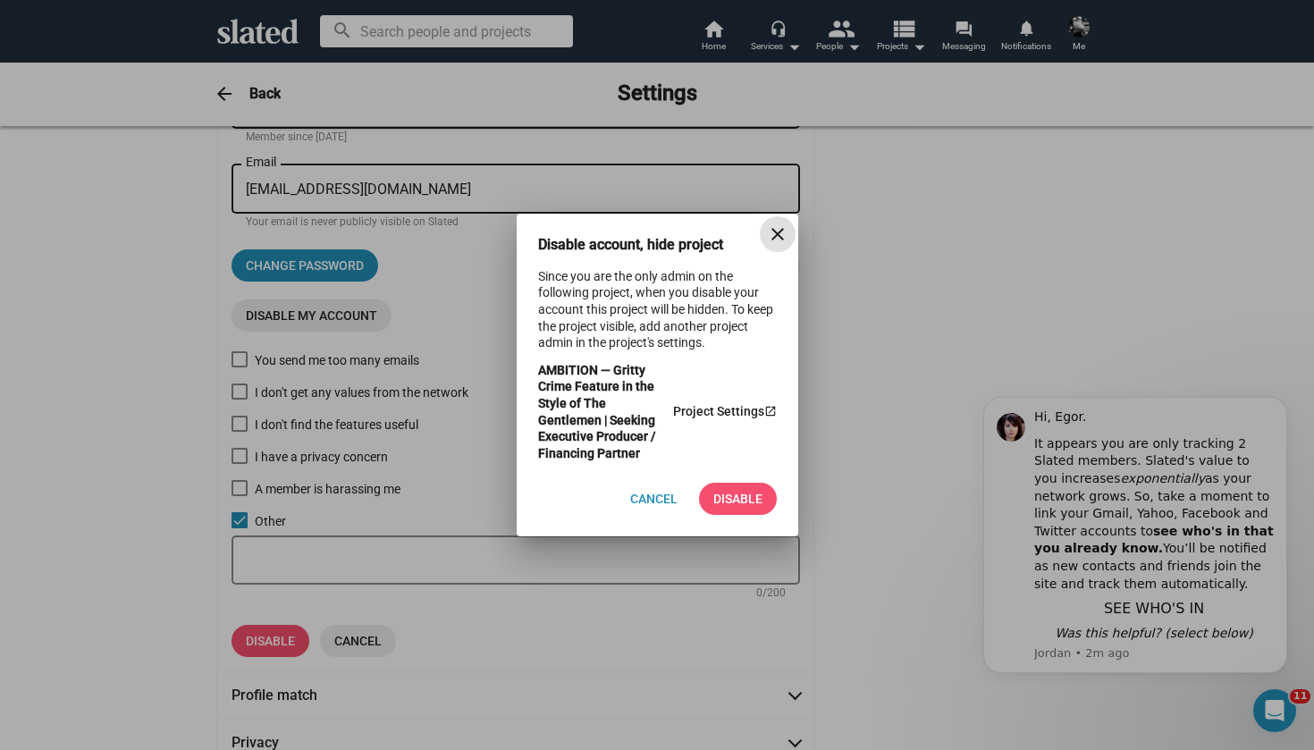
click at [730, 498] on span "Disable" at bounding box center [737, 499] width 49 height 32
